Goal: Navigation & Orientation: Find specific page/section

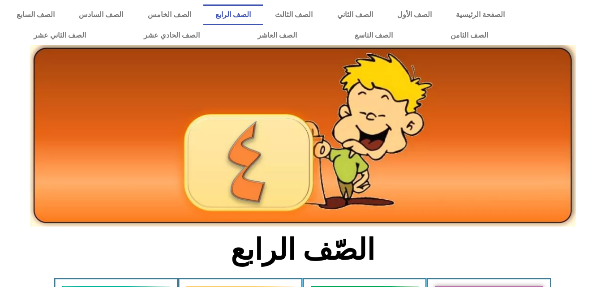
scroll to position [197, 0]
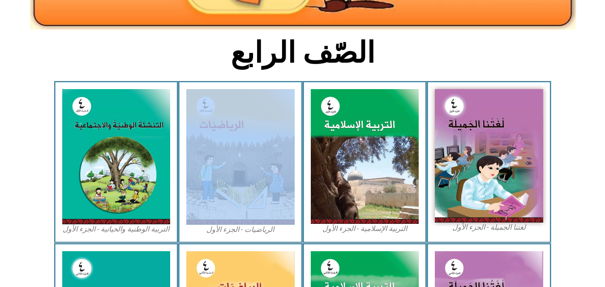
click at [360, 150] on img at bounding box center [365, 156] width 108 height 134
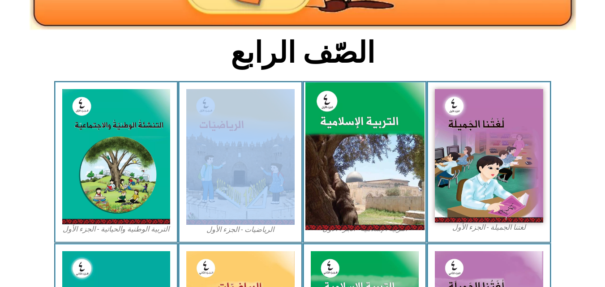
click at [367, 145] on img at bounding box center [364, 156] width 119 height 148
click at [342, 171] on img at bounding box center [364, 156] width 119 height 148
drag, startPoint x: 342, startPoint y: 171, endPoint x: 367, endPoint y: 133, distance: 45.1
click at [367, 133] on img at bounding box center [364, 156] width 119 height 148
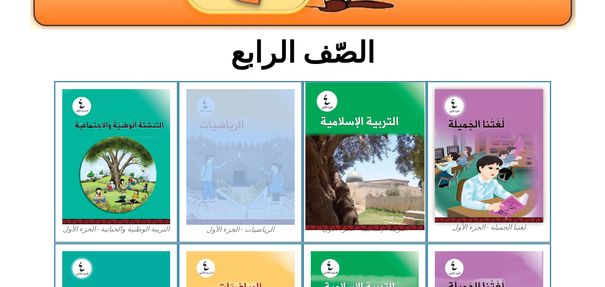
click at [367, 133] on img at bounding box center [364, 156] width 119 height 148
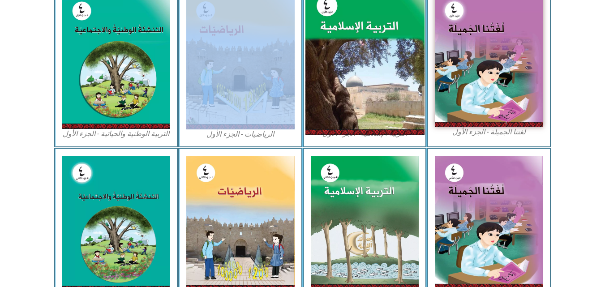
scroll to position [292, 0]
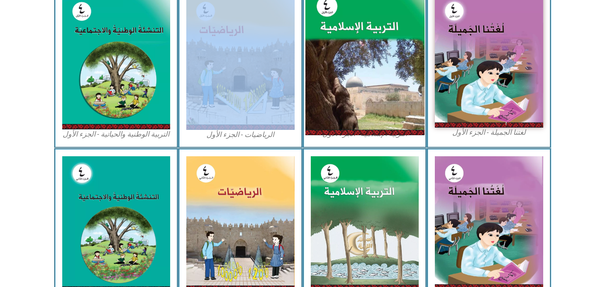
click at [400, 89] on img at bounding box center [364, 61] width 119 height 148
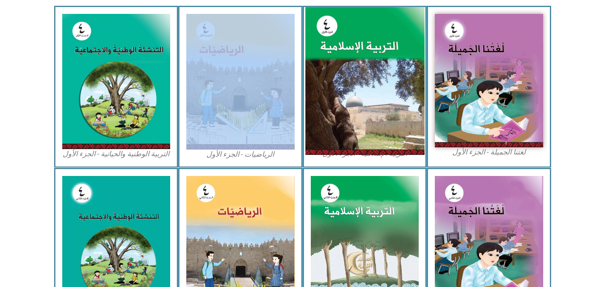
scroll to position [272, 0]
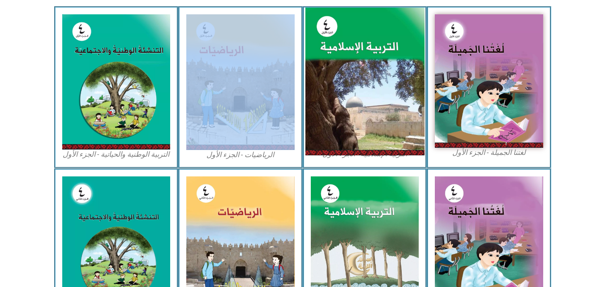
click at [359, 81] on img at bounding box center [364, 82] width 119 height 148
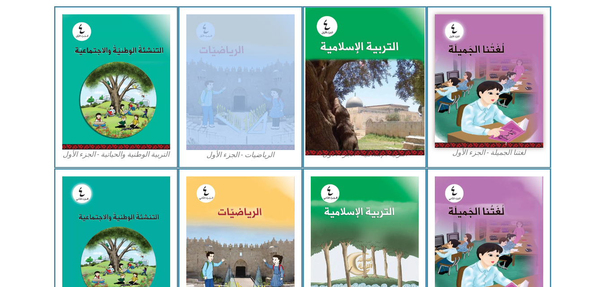
click at [359, 81] on img at bounding box center [364, 82] width 119 height 148
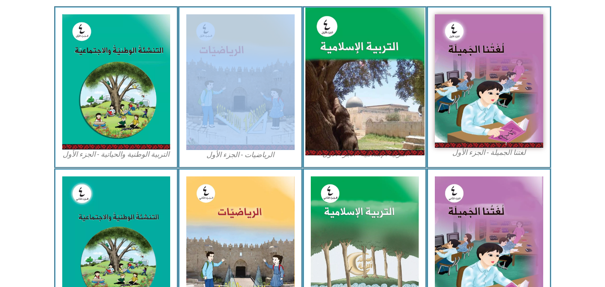
click at [327, 28] on img at bounding box center [364, 82] width 119 height 148
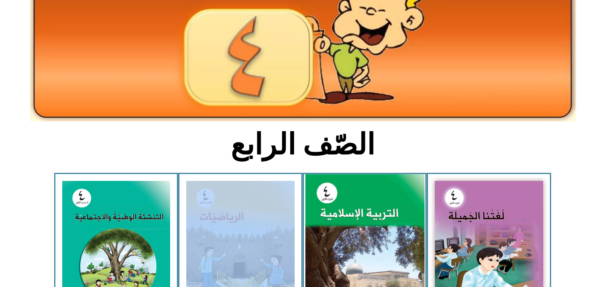
scroll to position [0, 0]
